Goal: Find specific page/section: Find specific page/section

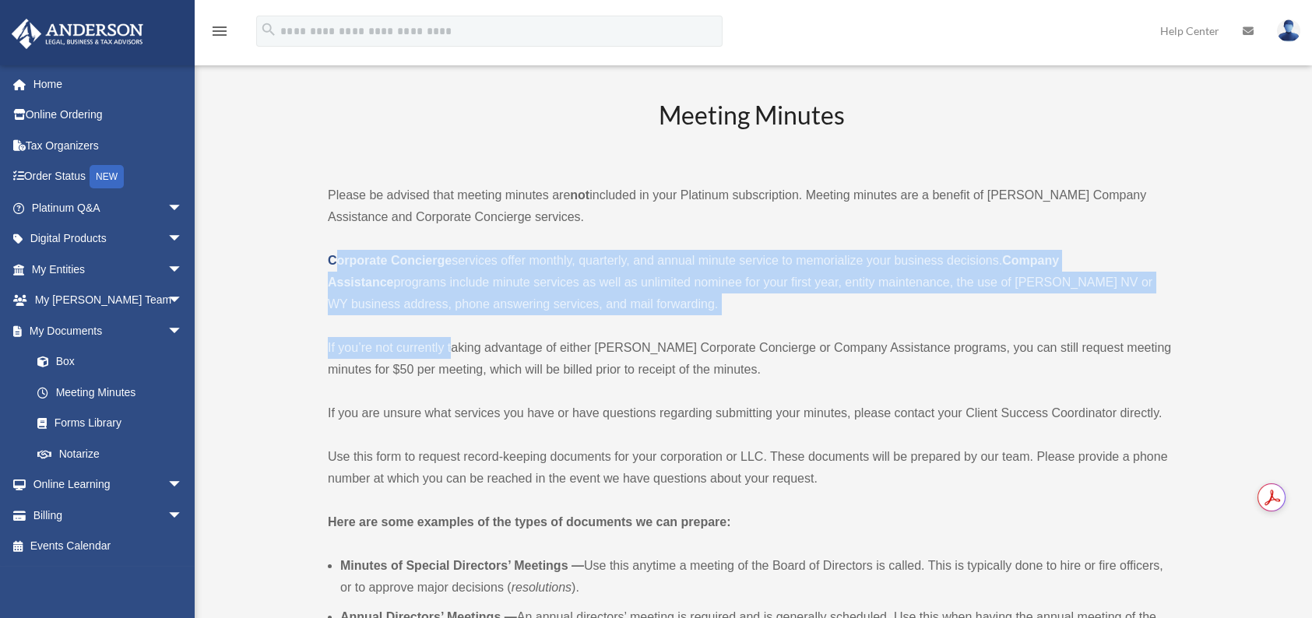
drag, startPoint x: 309, startPoint y: 257, endPoint x: 451, endPoint y: 353, distance: 171.0
click at [335, 300] on p "Corporate Concierge services offer monthly, quarterly, and annual minute servic…" at bounding box center [751, 282] width 847 height 65
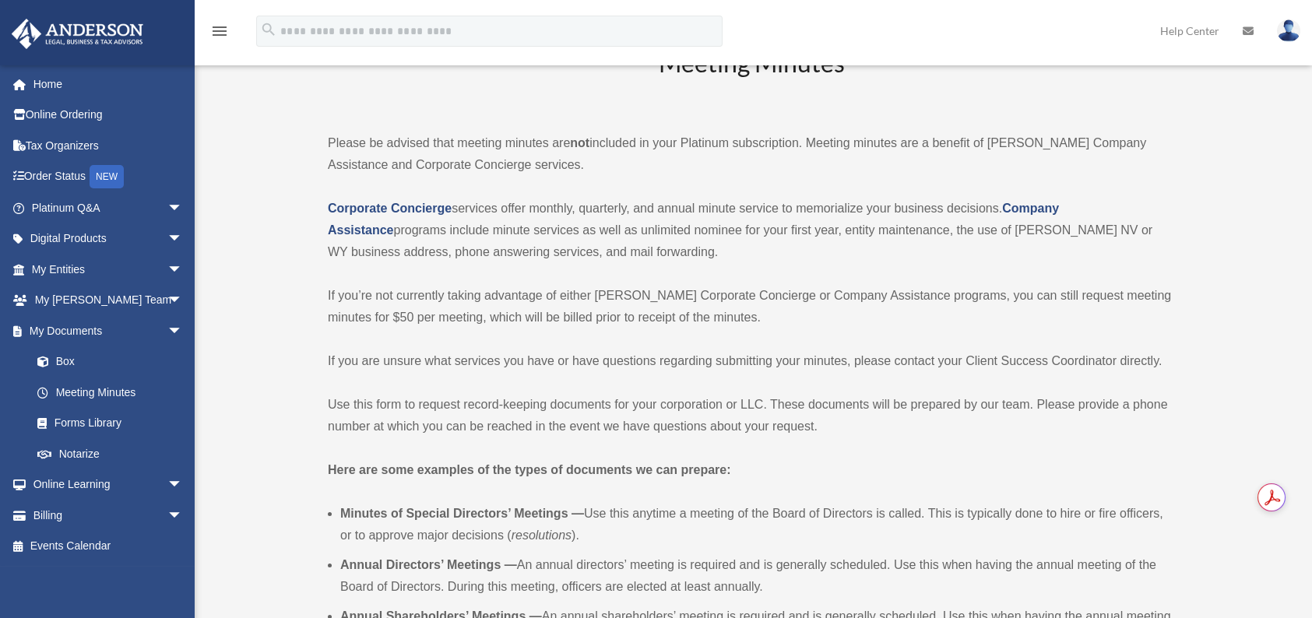
scroll to position [78, 0]
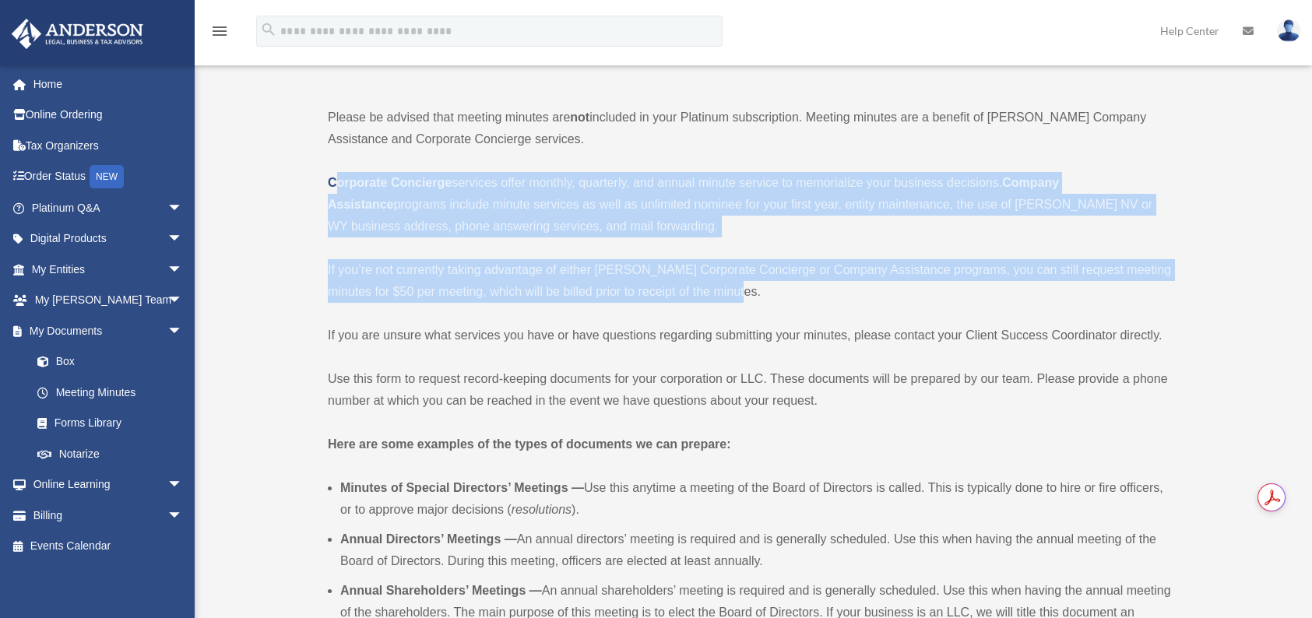
drag, startPoint x: 311, startPoint y: 176, endPoint x: 861, endPoint y: 283, distance: 560.0
click at [752, 298] on p "If you’re not currently taking advantage of either [PERSON_NAME] Corporate Conc…" at bounding box center [751, 281] width 847 height 44
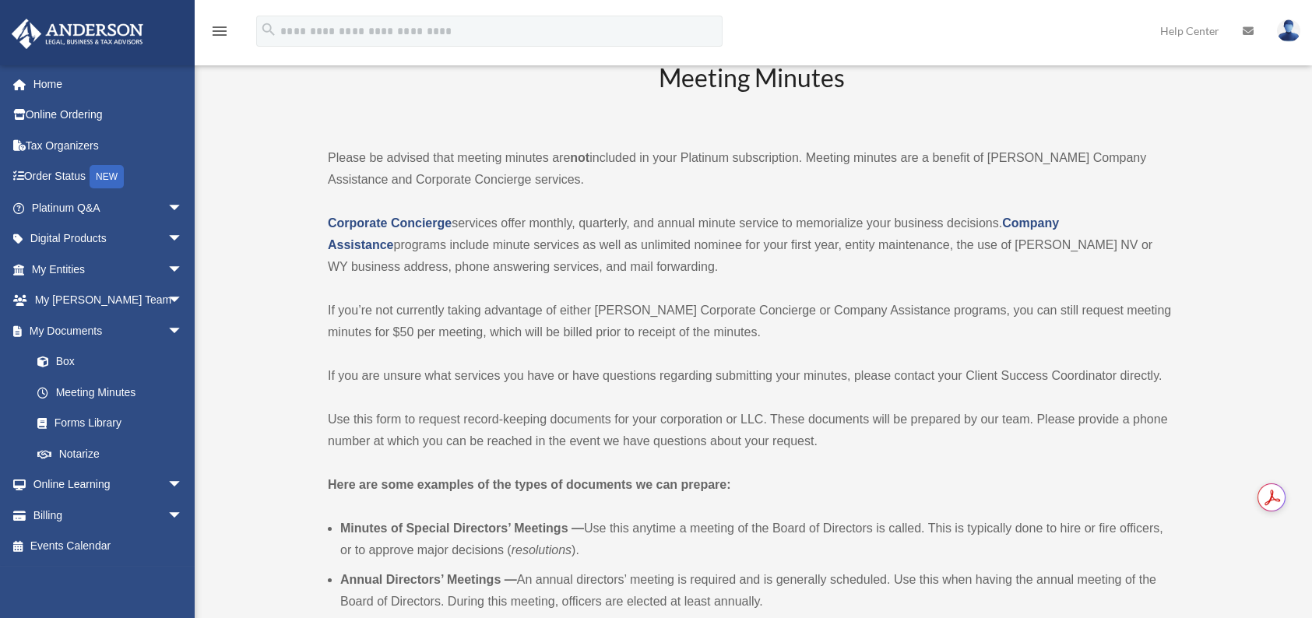
scroll to position [0, 0]
